Goal: Find specific page/section: Find specific page/section

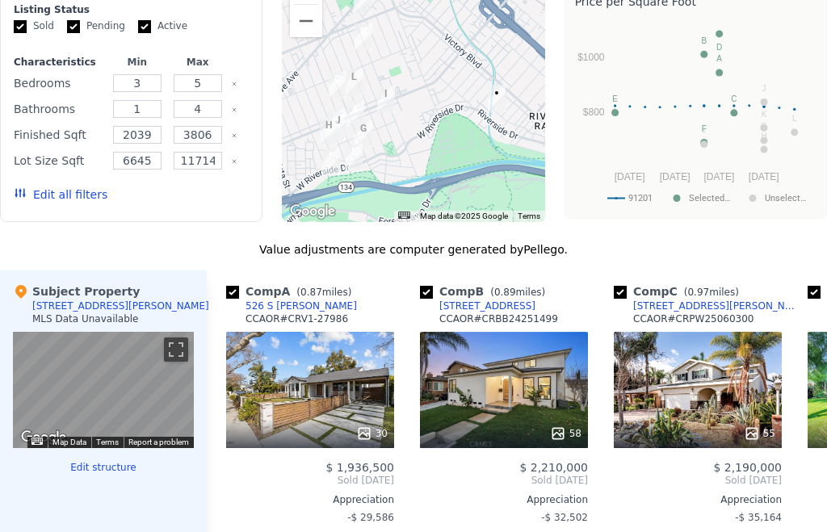
scroll to position [1350, 0]
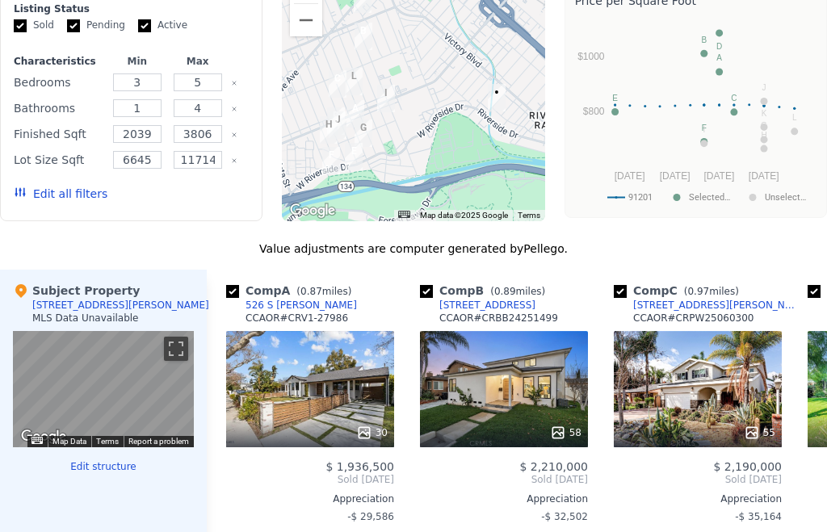
click at [182, 356] on button "Toggle fullscreen view" at bounding box center [176, 349] width 24 height 24
click at [175, 350] on button "Toggle fullscreen view" at bounding box center [176, 349] width 24 height 24
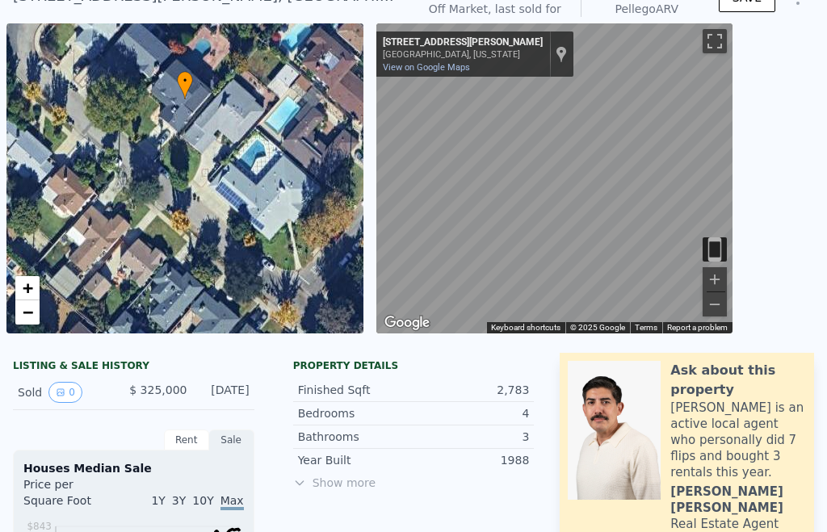
scroll to position [203, 0]
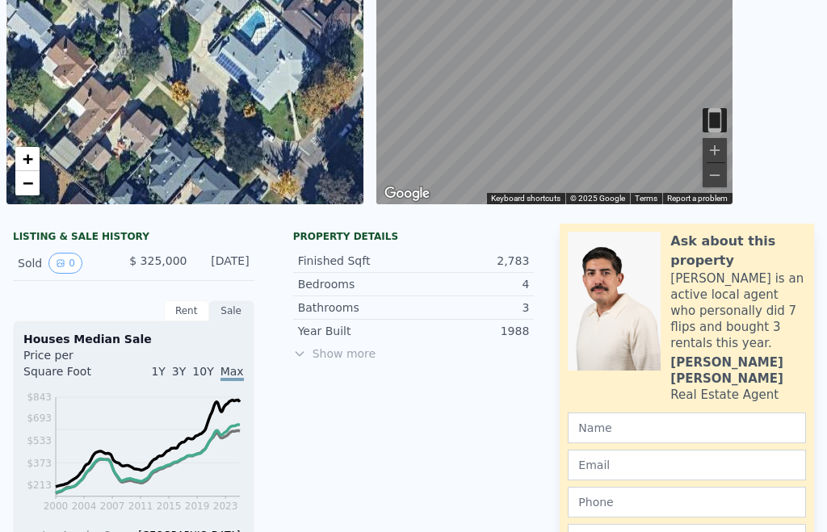
click at [371, 360] on span "Show more" at bounding box center [413, 354] width 241 height 16
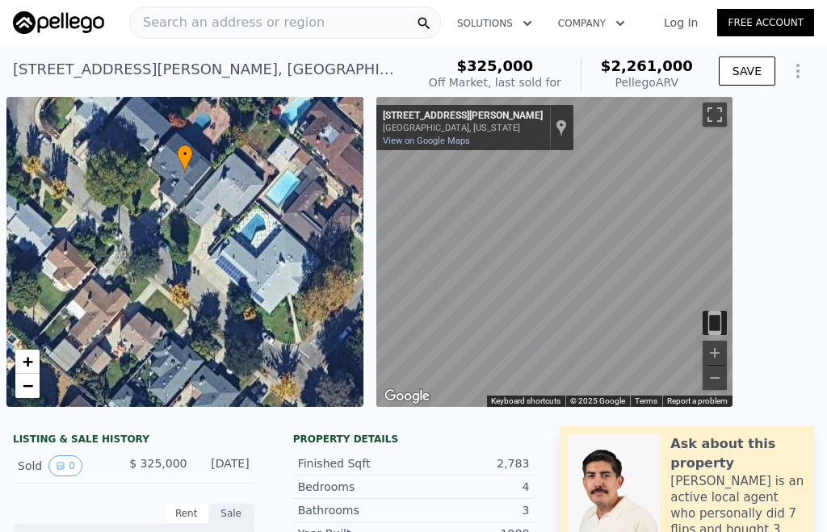
scroll to position [0, 0]
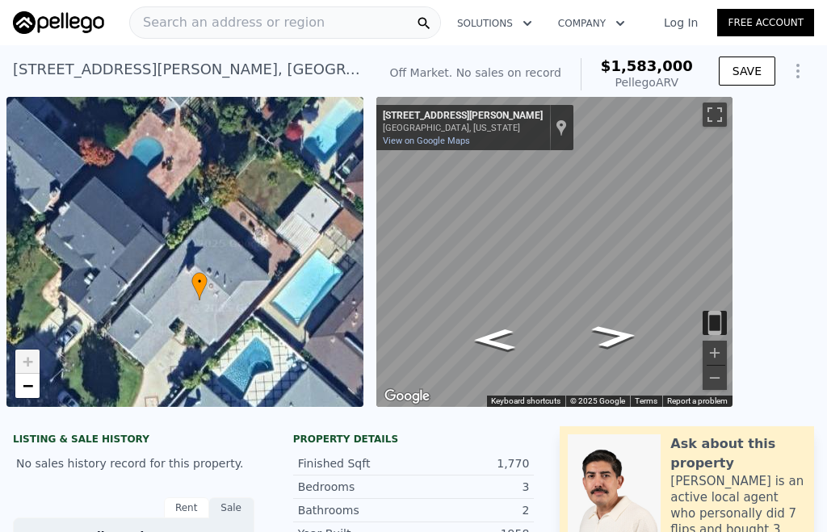
click at [486, 338] on icon "Go Northwest, Stanton Ave" at bounding box center [493, 339] width 77 height 31
click at [710, 347] on button "Zoom in" at bounding box center [715, 353] width 24 height 24
click at [718, 351] on button "Zoom in" at bounding box center [715, 353] width 24 height 24
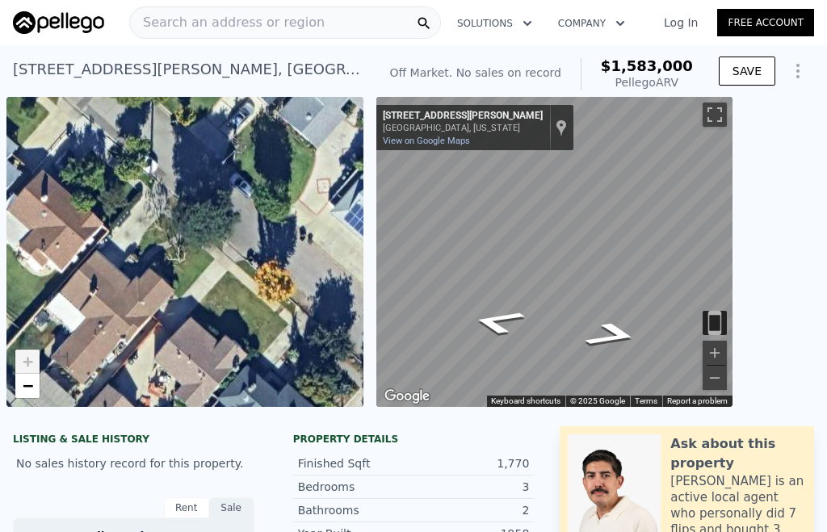
click at [103, 312] on div "• + −" at bounding box center [184, 252] width 357 height 310
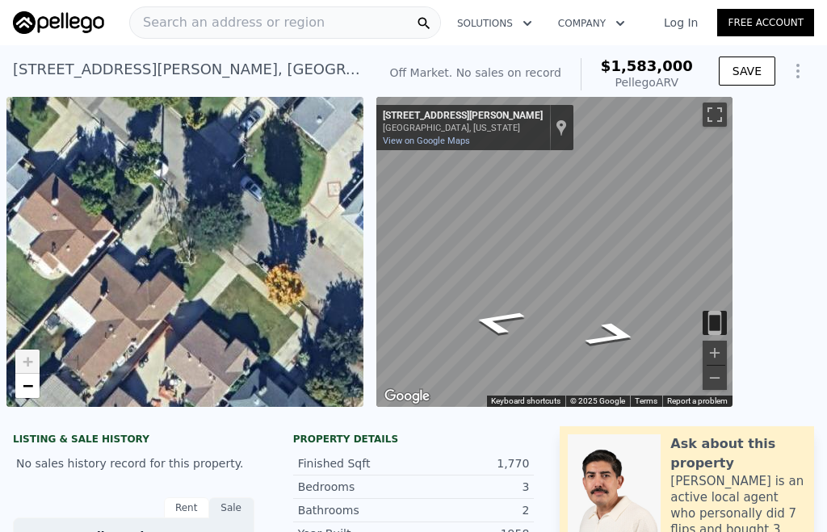
click at [110, 314] on div "• + −" at bounding box center [184, 252] width 357 height 310
click at [99, 317] on div "• + −" at bounding box center [184, 252] width 357 height 310
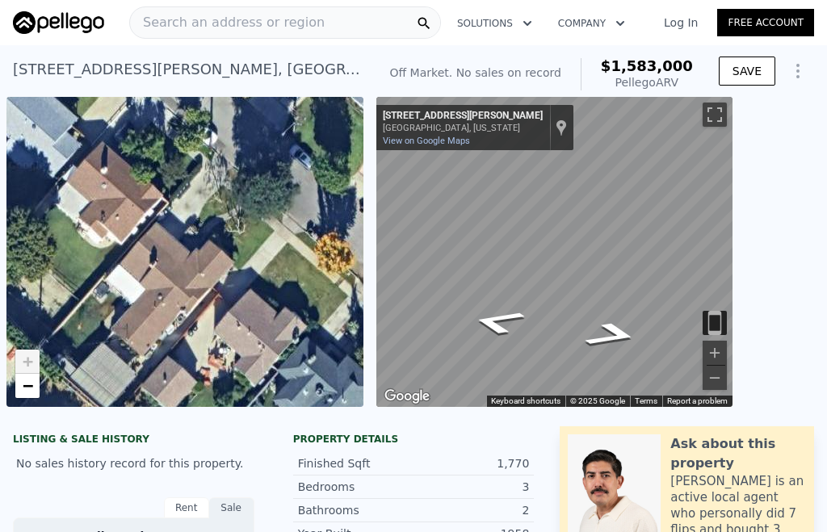
click at [150, 306] on div "• + −" at bounding box center [184, 252] width 357 height 310
click at [720, 346] on button "Zoom in" at bounding box center [715, 353] width 24 height 24
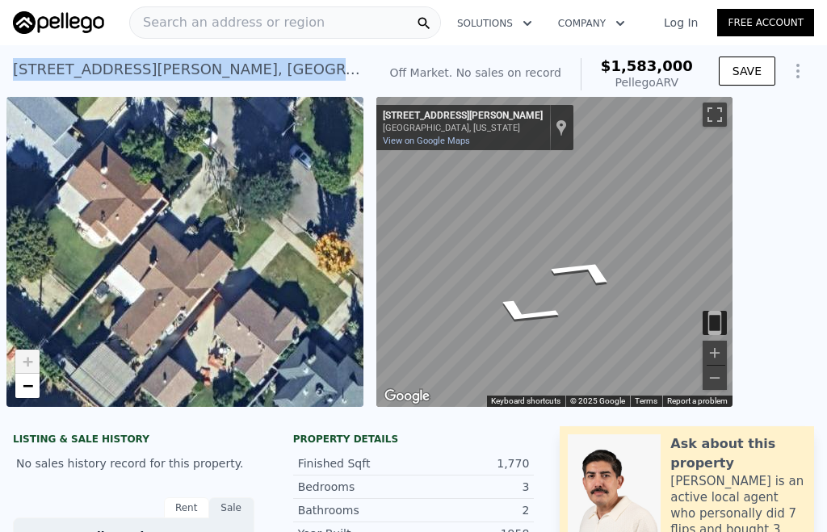
click at [243, 12] on div "Search an address or region" at bounding box center [227, 22] width 195 height 31
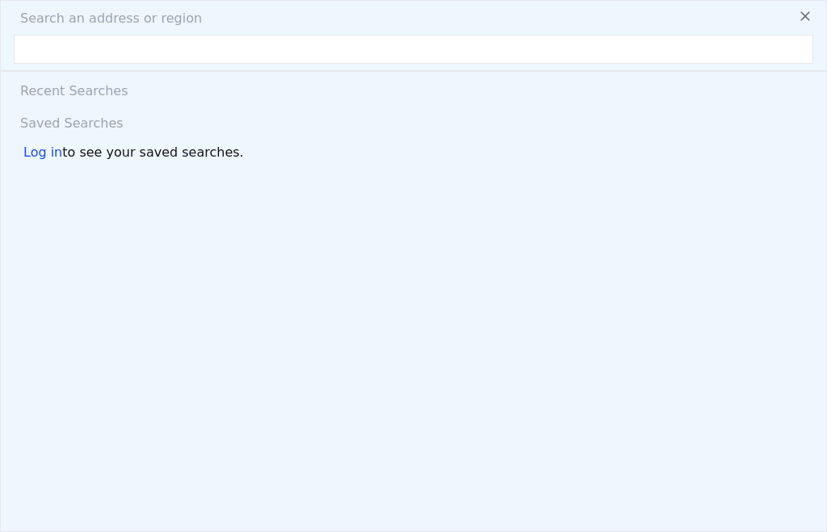
click at [164, 44] on input "text" at bounding box center [413, 49] width 799 height 29
click at [49, 50] on input "1811 Stanton Ave, Glendale, CA 91201" at bounding box center [413, 49] width 799 height 29
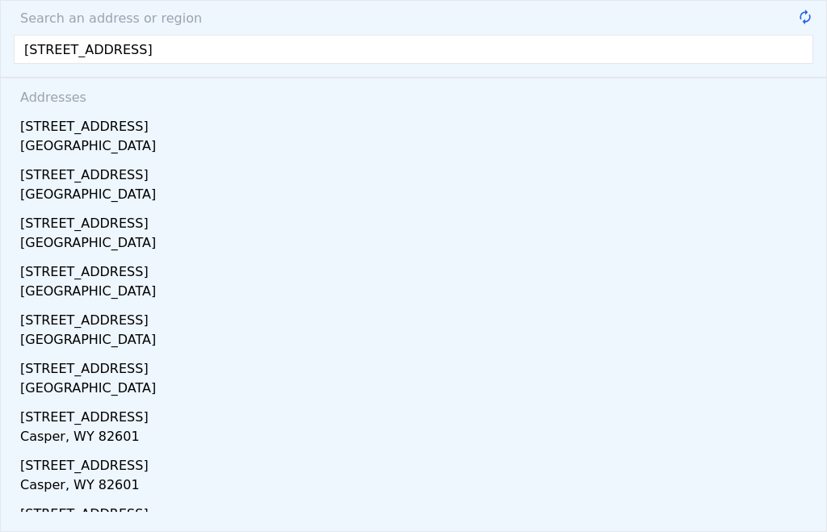
type input "1812 Stanton Ave, Glendale, CA 91201"
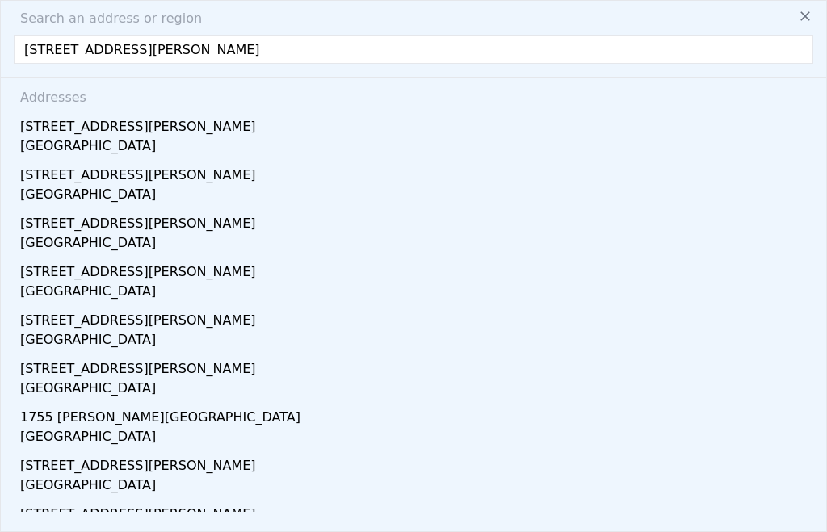
click at [73, 146] on div "Glendale, CA 91201" at bounding box center [416, 147] width 793 height 23
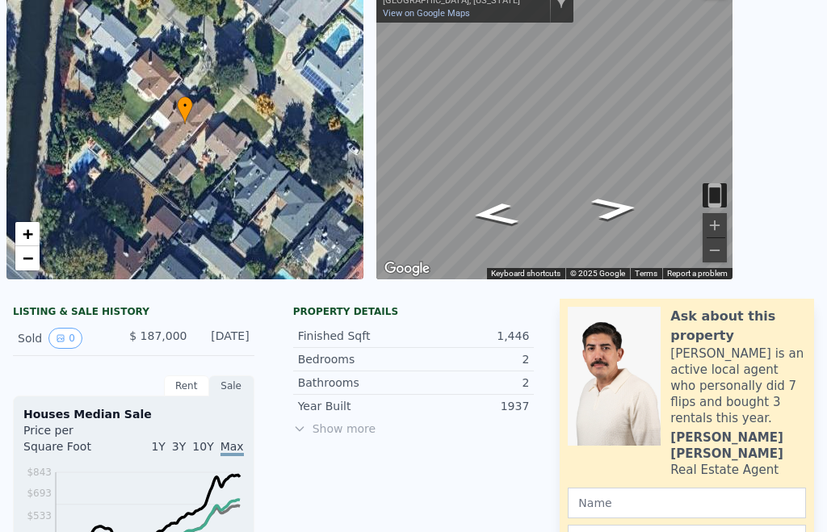
scroll to position [126, 0]
